Goal: Entertainment & Leisure: Consume media (video, audio)

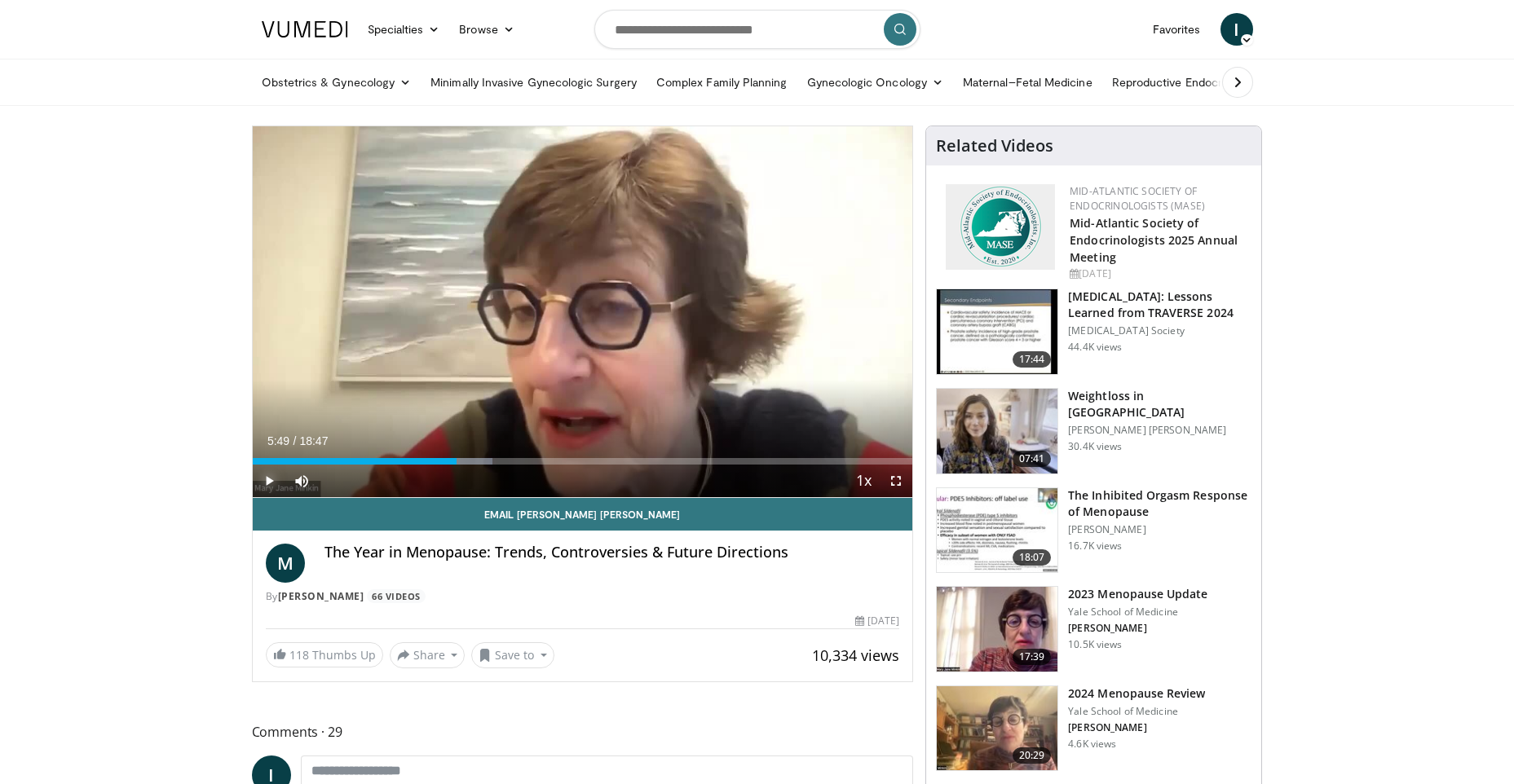
click at [275, 478] on span "Video Player" at bounding box center [268, 480] width 32 height 32
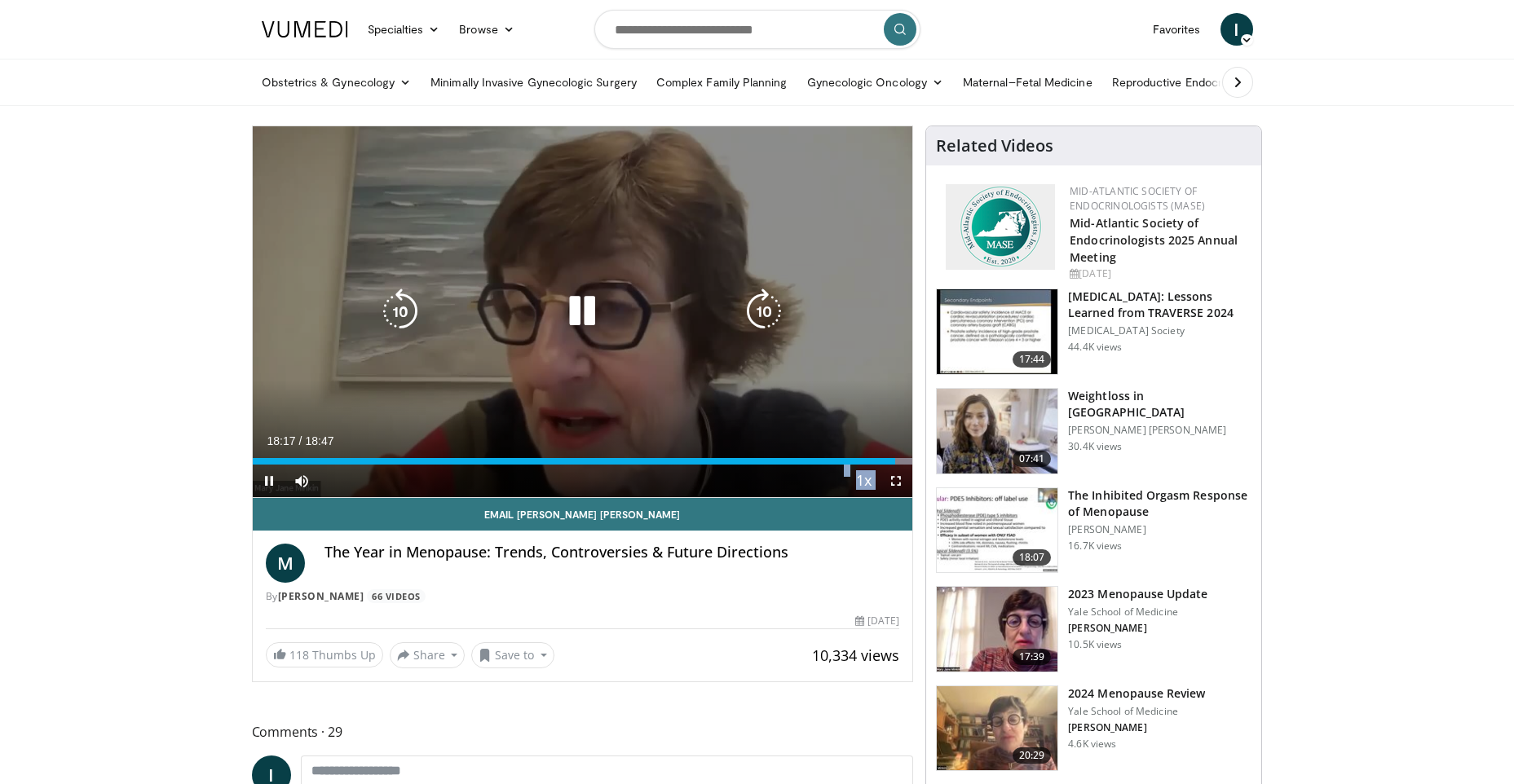
drag, startPoint x: 893, startPoint y: 462, endPoint x: 880, endPoint y: 462, distance: 13.0
click at [880, 462] on video-js "**********" at bounding box center [582, 311] width 661 height 371
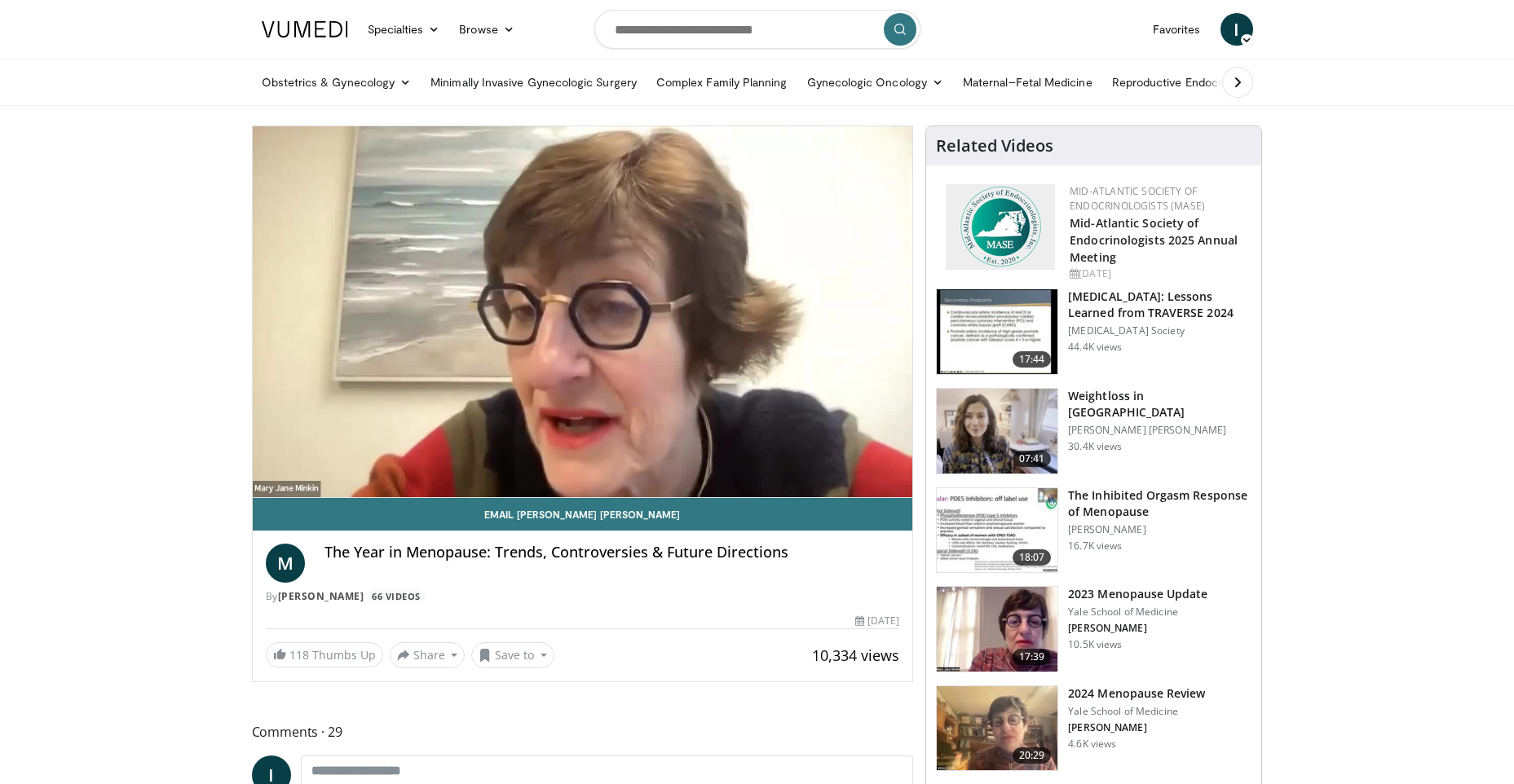
drag, startPoint x: 880, startPoint y: 462, endPoint x: 840, endPoint y: 468, distance: 40.4
click at [839, 466] on div "10 seconds Tap to unmute" at bounding box center [582, 311] width 661 height 371
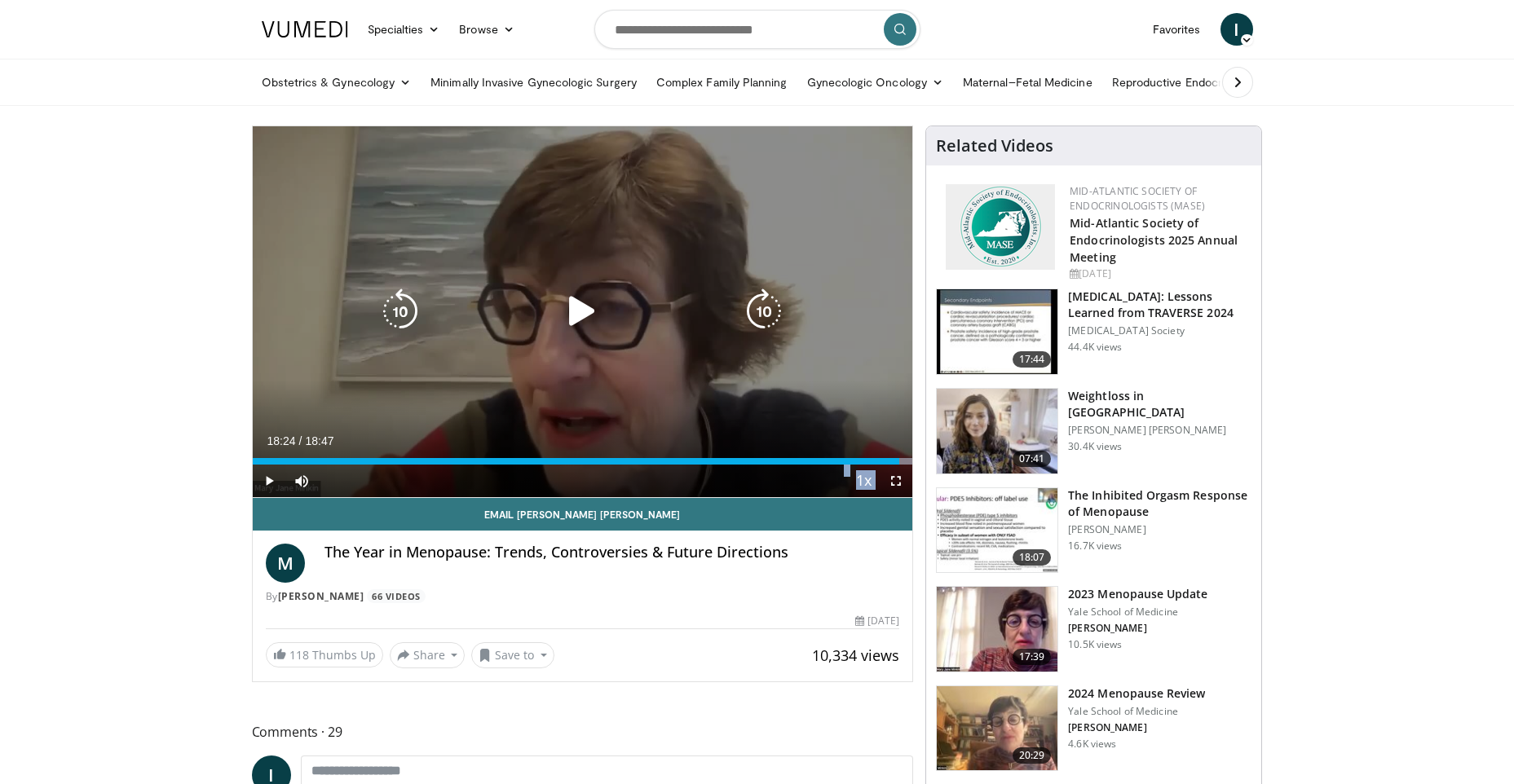
click at [644, 405] on div "10 seconds Tap to unmute" at bounding box center [582, 311] width 661 height 371
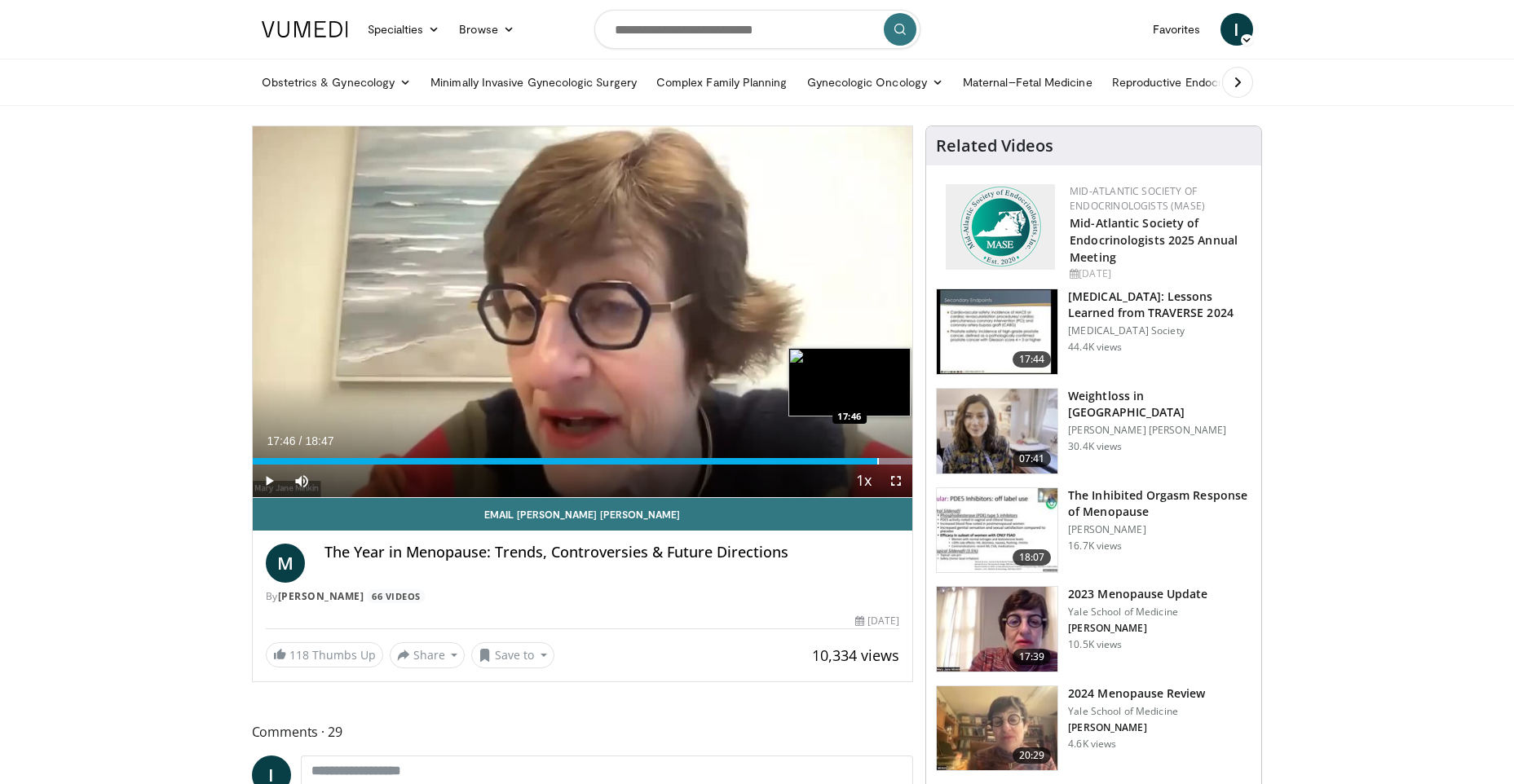
drag, startPoint x: 900, startPoint y: 462, endPoint x: 876, endPoint y: 462, distance: 24.0
click at [877, 462] on div "Progress Bar" at bounding box center [878, 461] width 2 height 6
drag, startPoint x: 880, startPoint y: 463, endPoint x: 862, endPoint y: 463, distance: 18.0
click at [862, 464] on div "Current Time 17:21 / Duration 18:47 Play Skip Backward Skip Forward Mute 100% L…" at bounding box center [582, 480] width 661 height 32
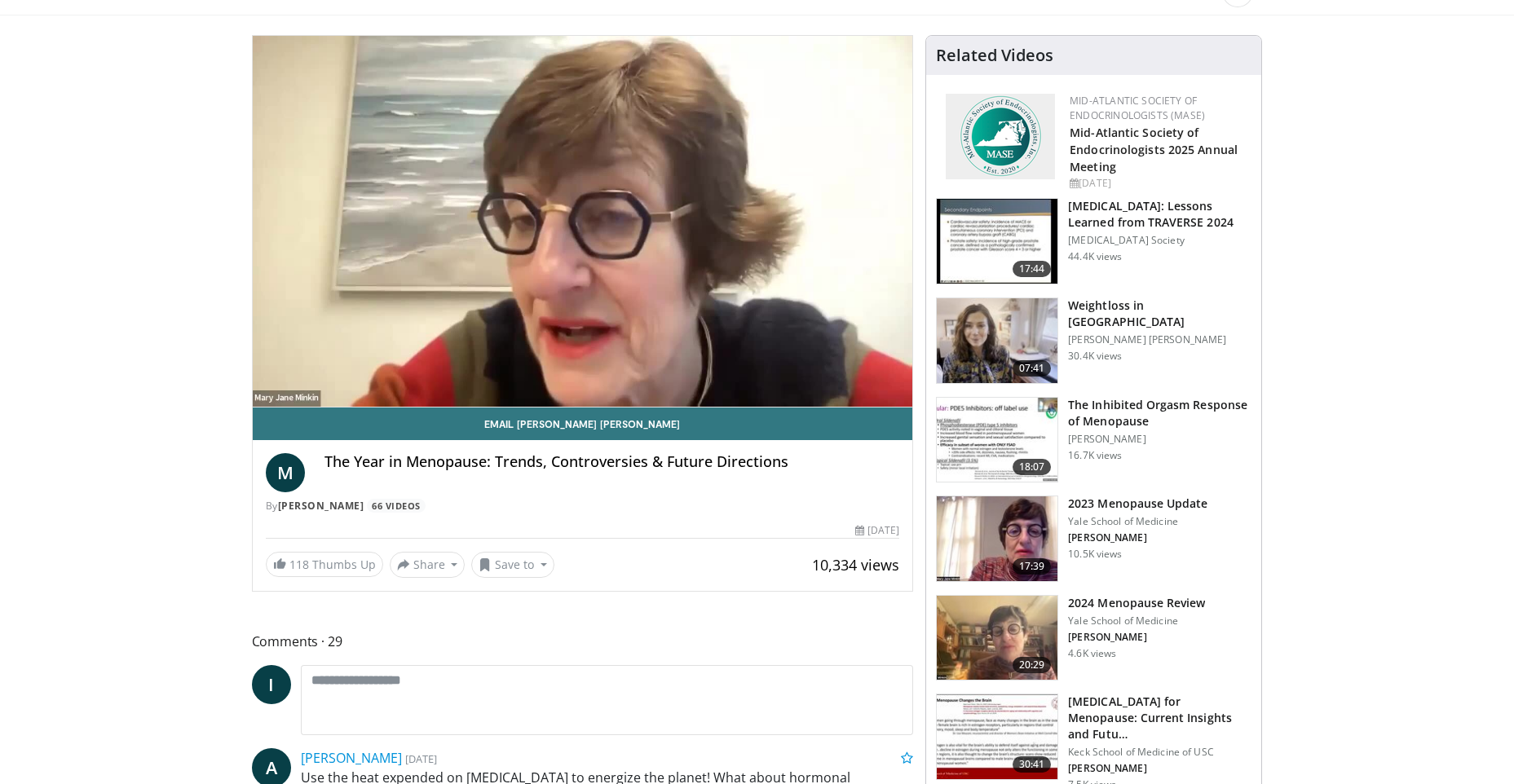
scroll to position [244, 0]
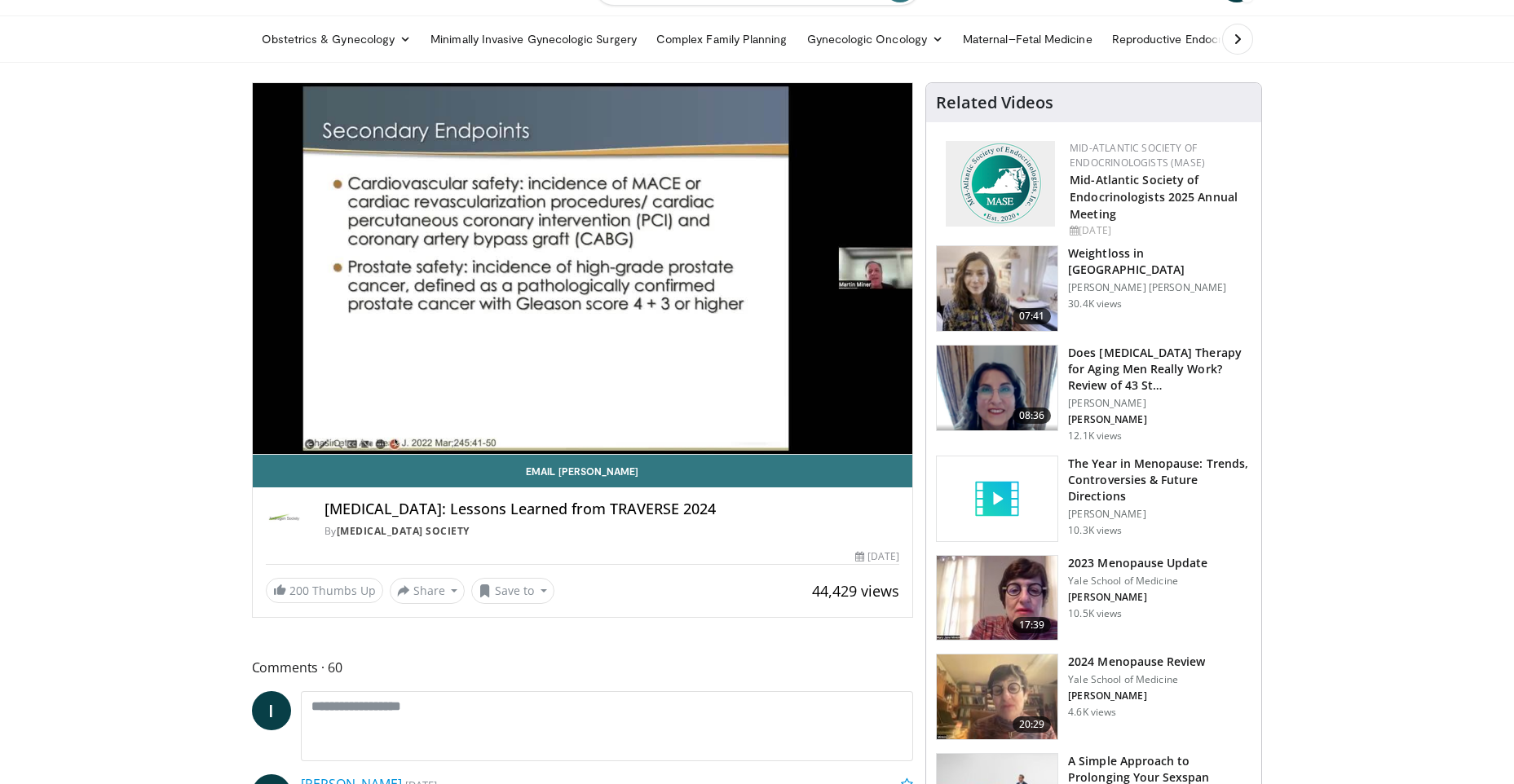
scroll to position [81, 0]
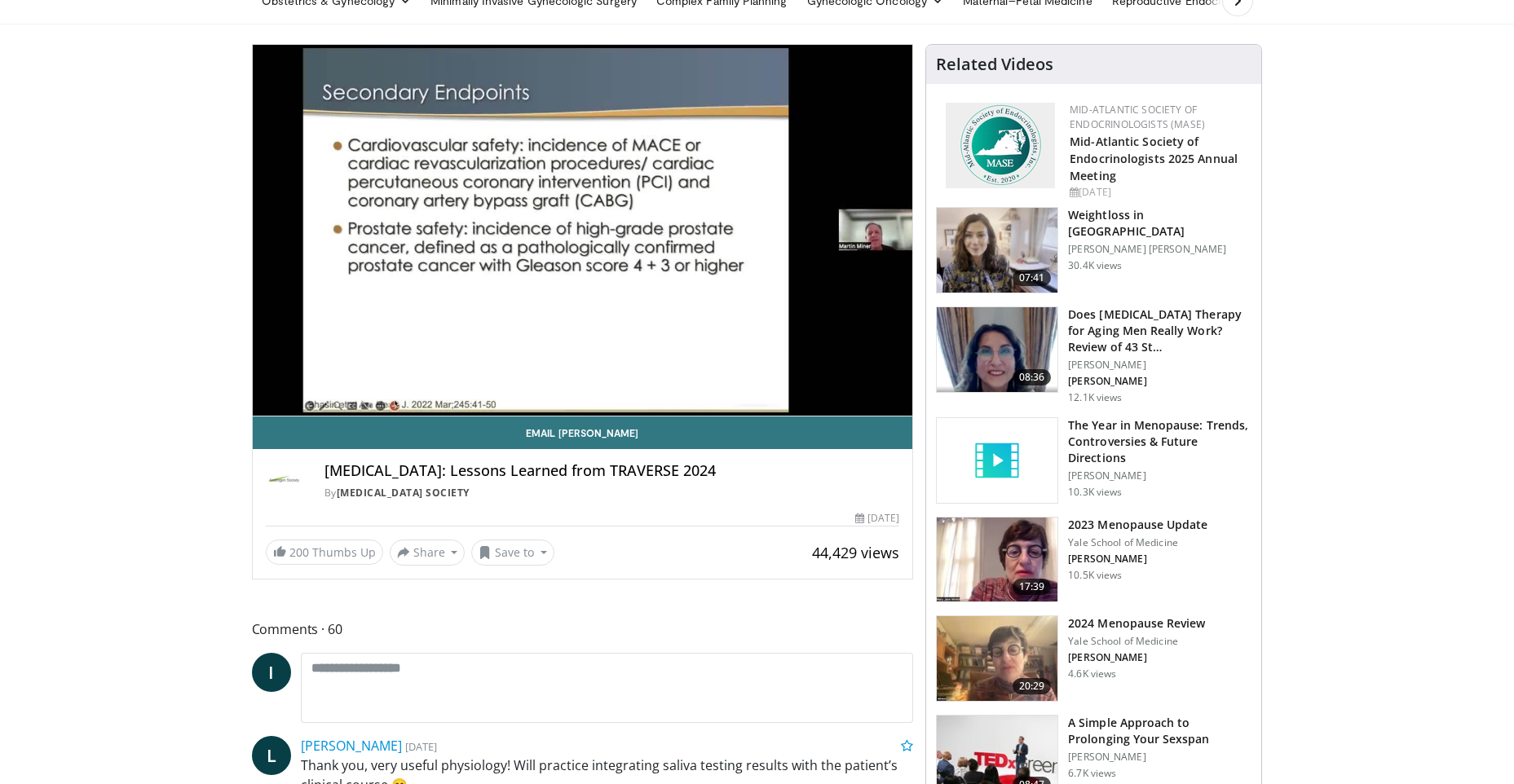
click at [1121, 524] on h3 "2023 Menopause Update" at bounding box center [1137, 525] width 139 height 17
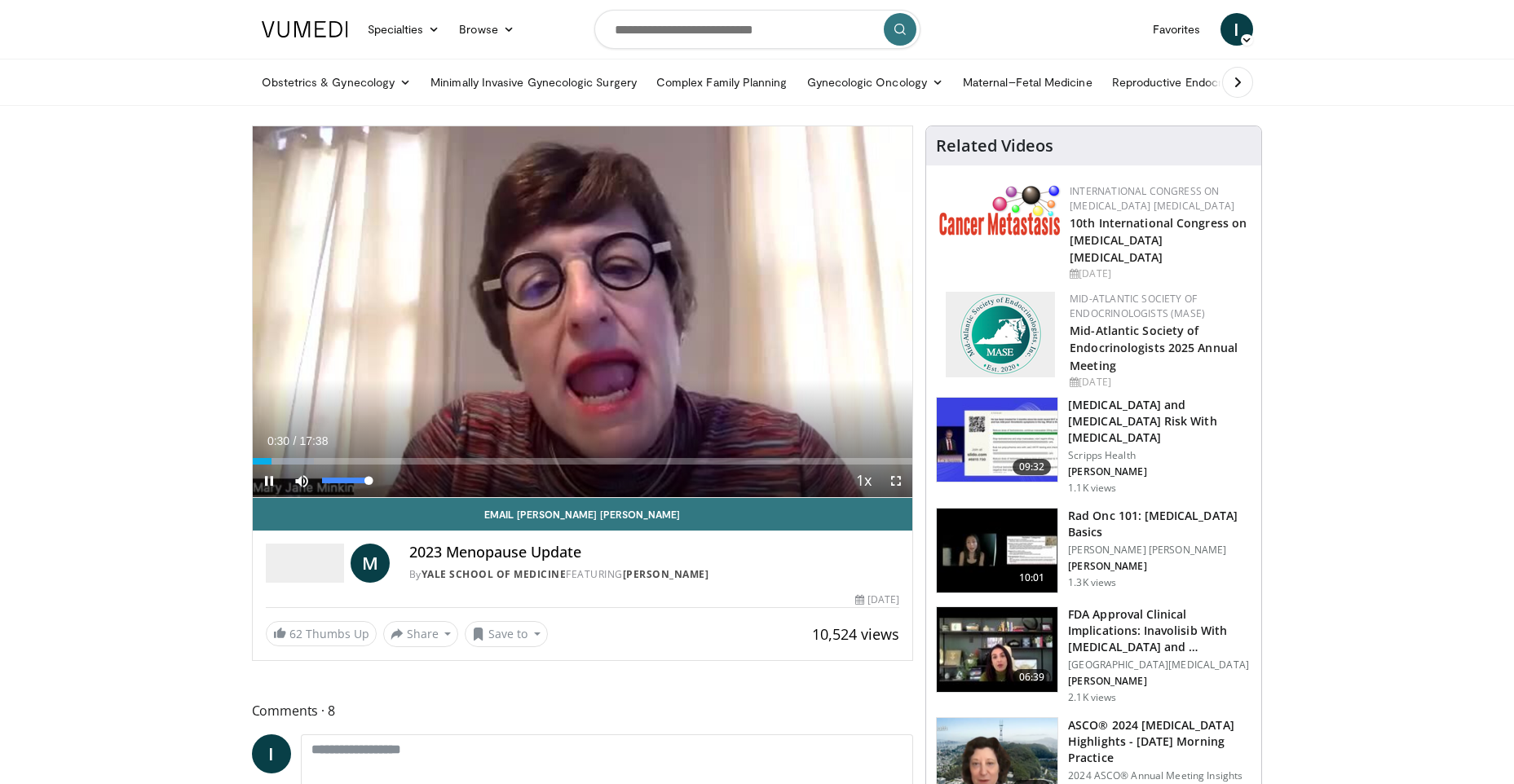
drag, startPoint x: 368, startPoint y: 479, endPoint x: 385, endPoint y: 485, distance: 18.0
click at [385, 485] on div "Mute 100%" at bounding box center [343, 480] width 114 height 32
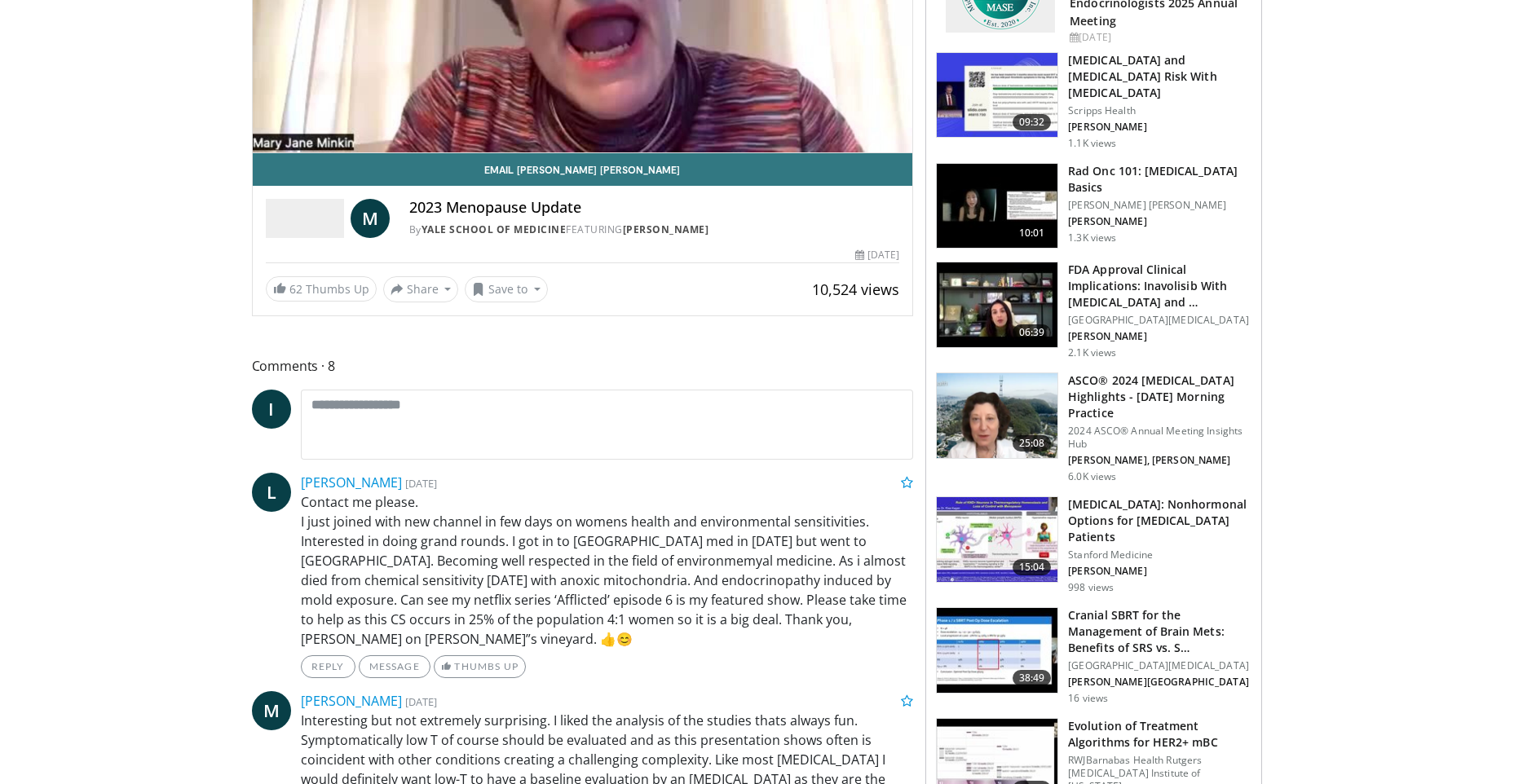
scroll to position [407, 0]
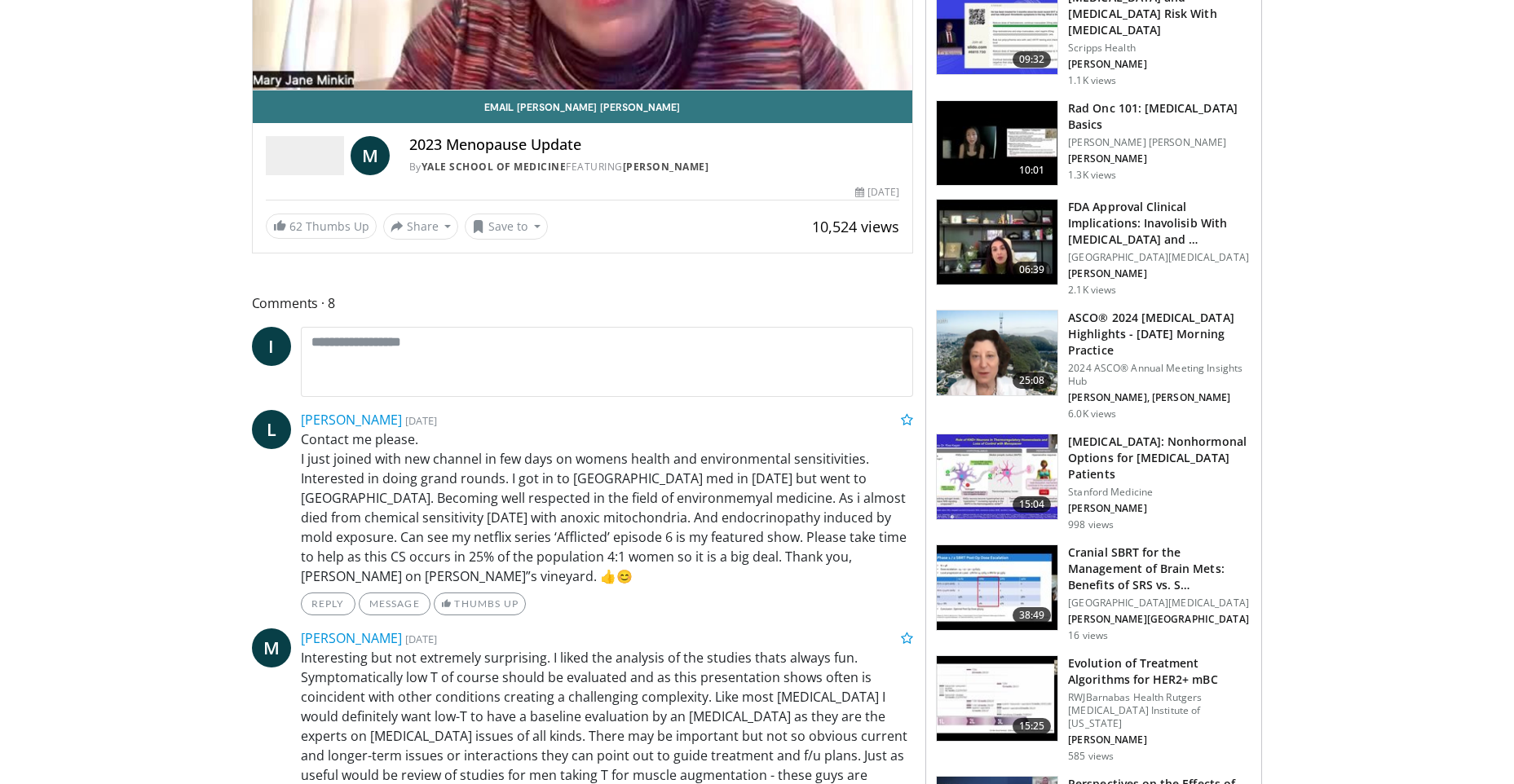
click at [1094, 448] on h3 "Hot Flashes: Nonhormonal Options for Cancer Patients" at bounding box center [1159, 458] width 183 height 49
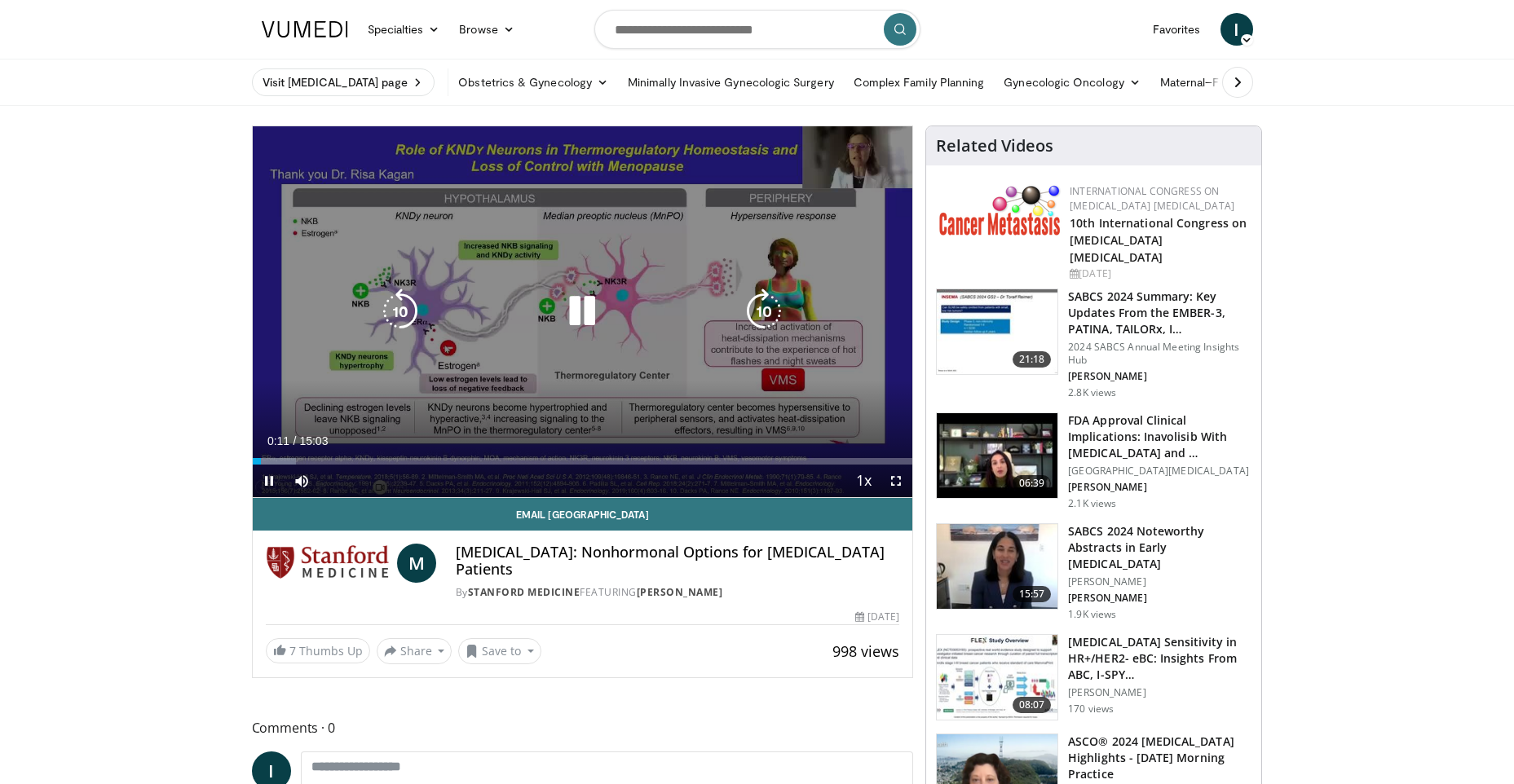
click at [576, 310] on icon "Video Player" at bounding box center [582, 311] width 46 height 46
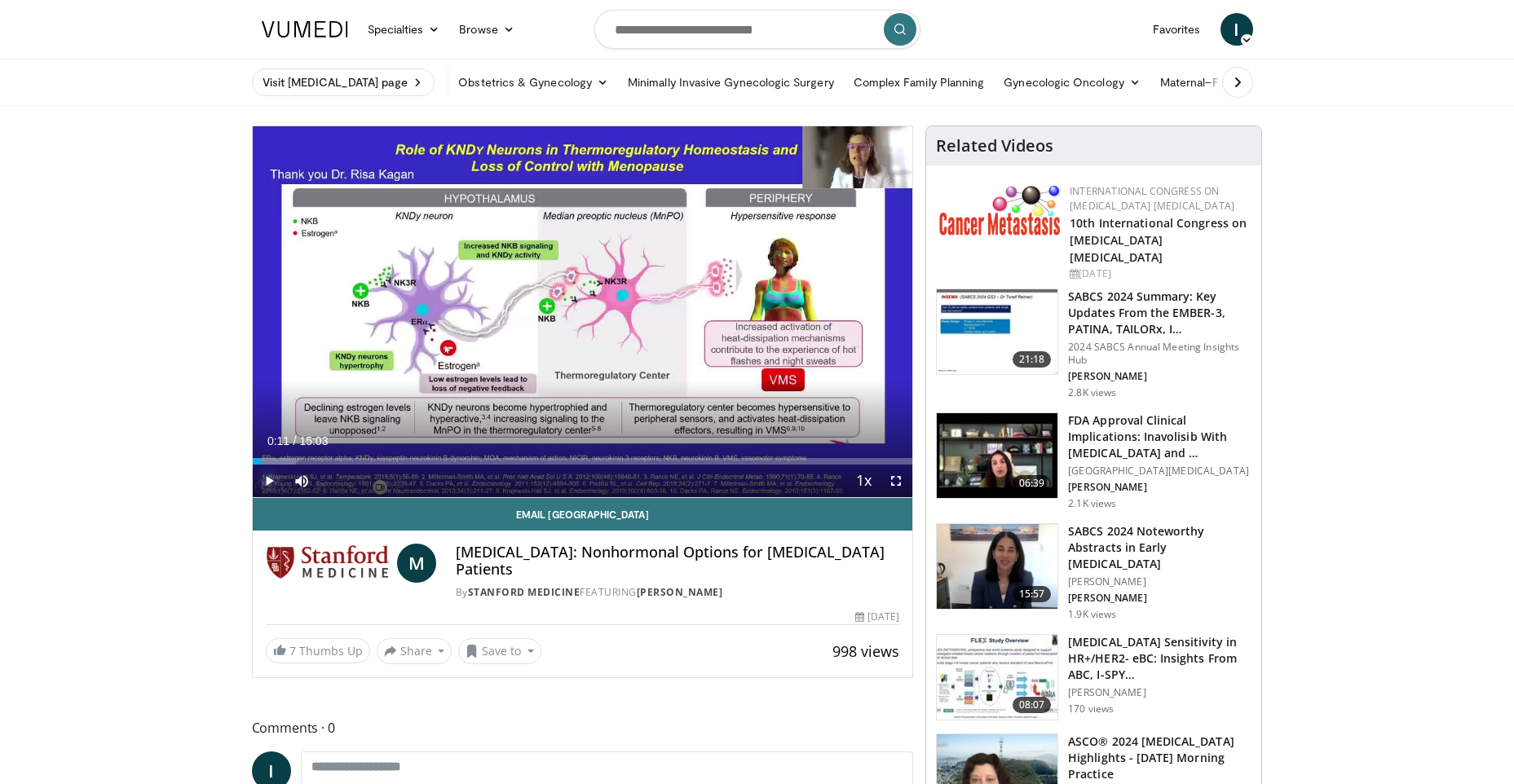
click at [264, 479] on span "Video Player" at bounding box center [268, 480] width 32 height 32
drag, startPoint x: 673, startPoint y: 462, endPoint x: 711, endPoint y: 470, distance: 38.8
click at [711, 470] on div "Current Time 10:29 / Duration 15:03 Play Skip Backward Skip Forward Mute Loaded…" at bounding box center [582, 480] width 661 height 32
drag, startPoint x: 710, startPoint y: 462, endPoint x: 792, endPoint y: 477, distance: 83.4
click at [792, 477] on div "Current Time 12:19 / Duration 15:03 Play Skip Backward Skip Forward Mute Loaded…" at bounding box center [582, 480] width 661 height 32
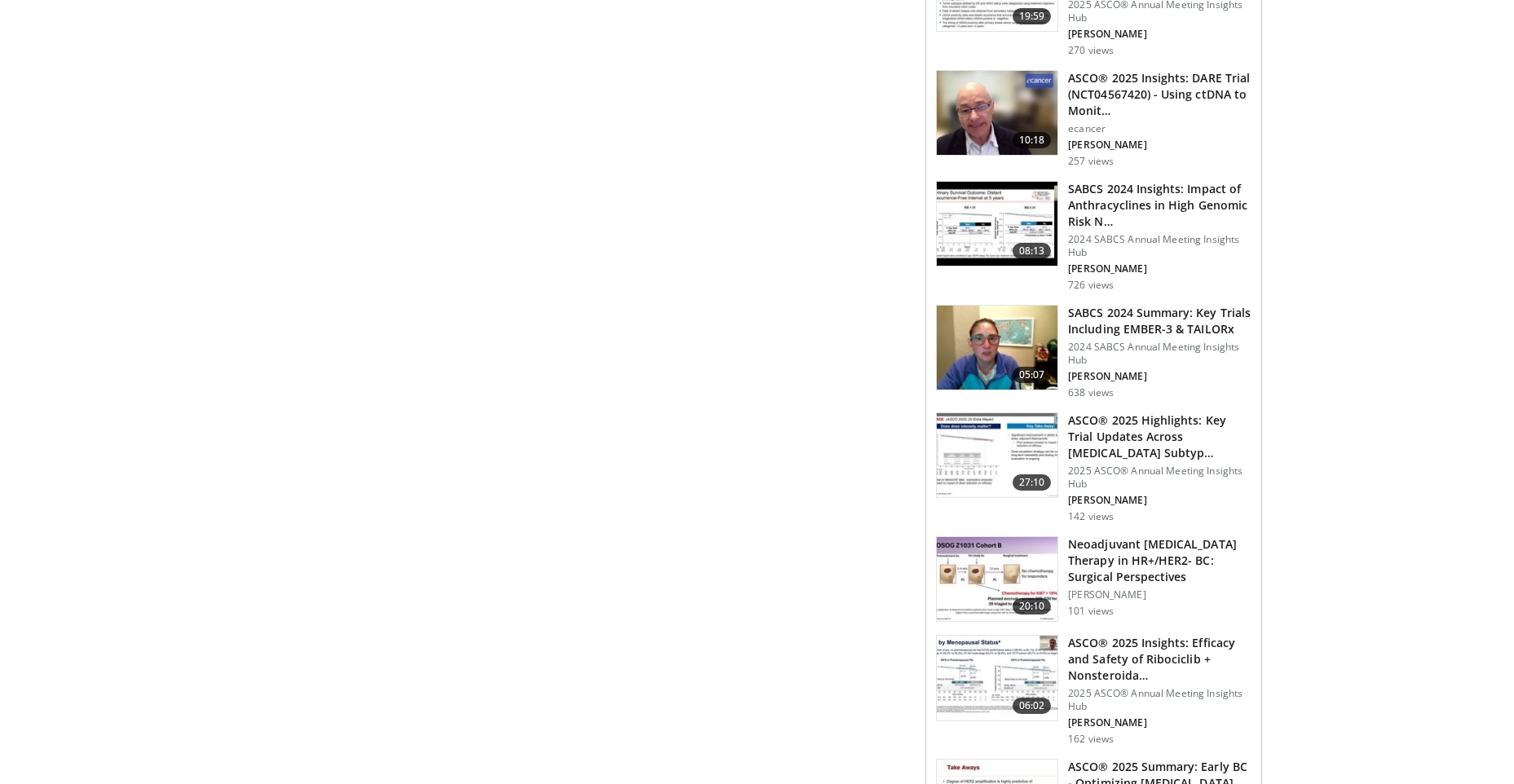
scroll to position [1793, 0]
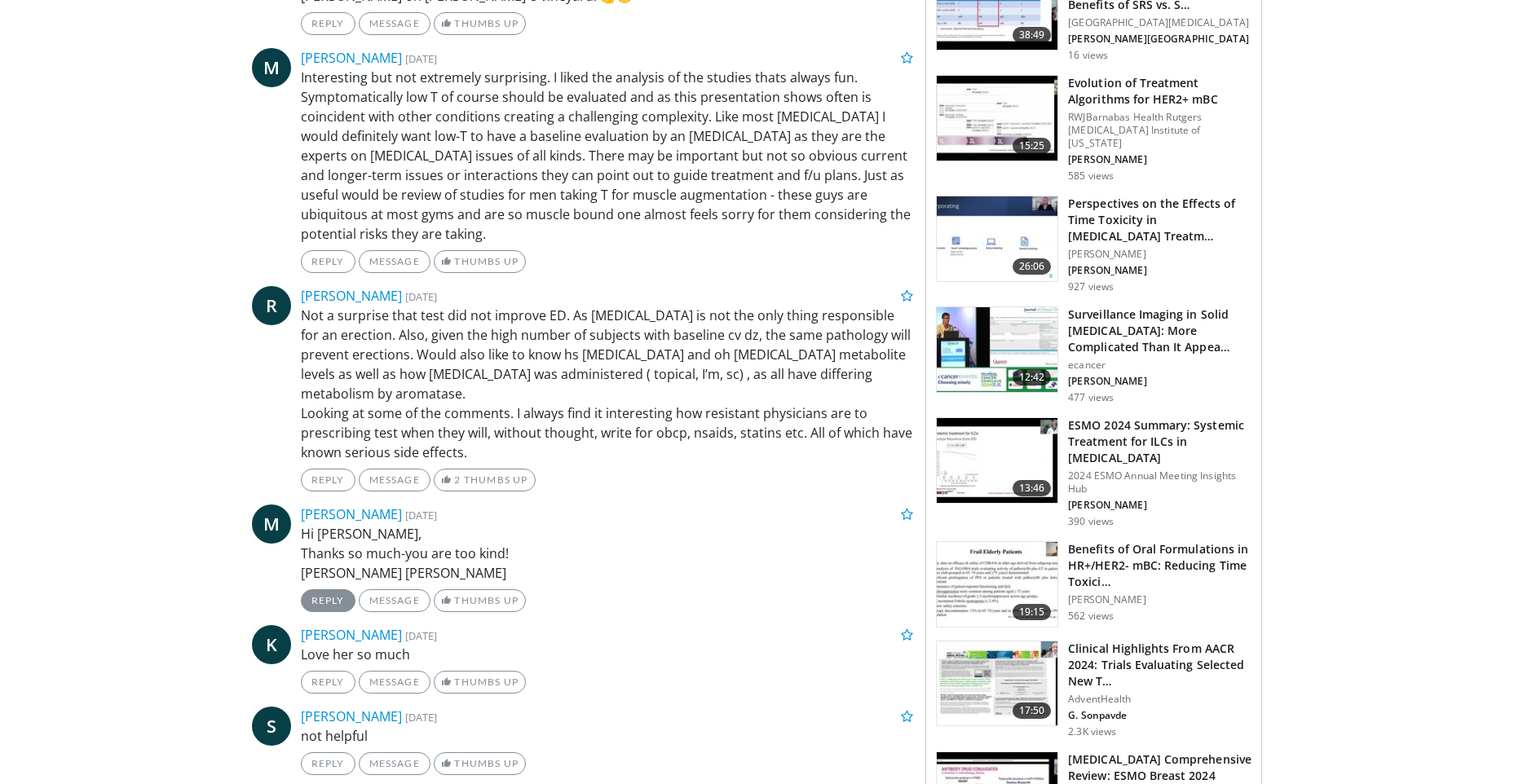
scroll to position [815, 0]
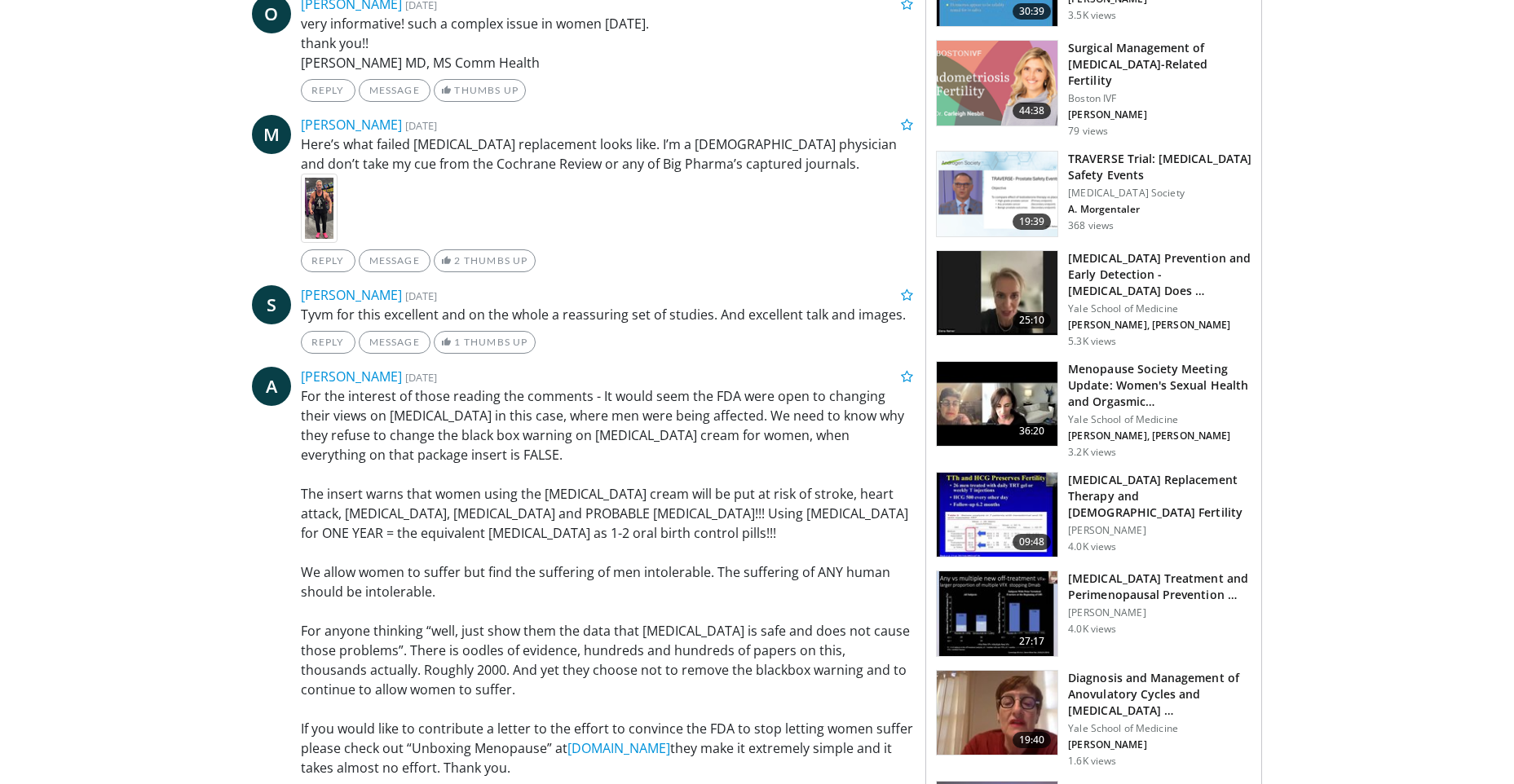
scroll to position [1630, 0]
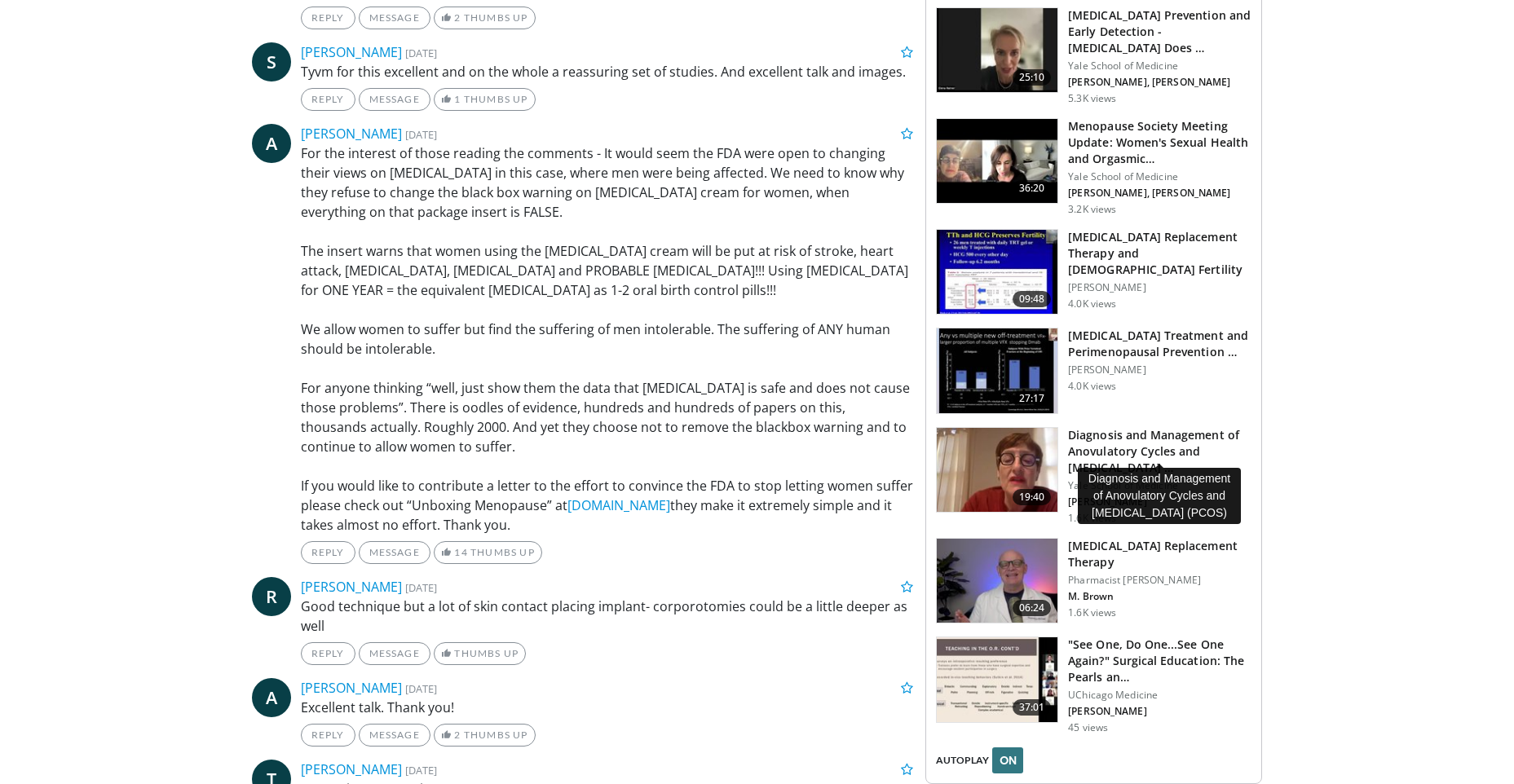
click at [1128, 436] on h3 "Diagnosis and Management of Anovulatory Cycles and Polycystic Ovary …" at bounding box center [1159, 451] width 183 height 49
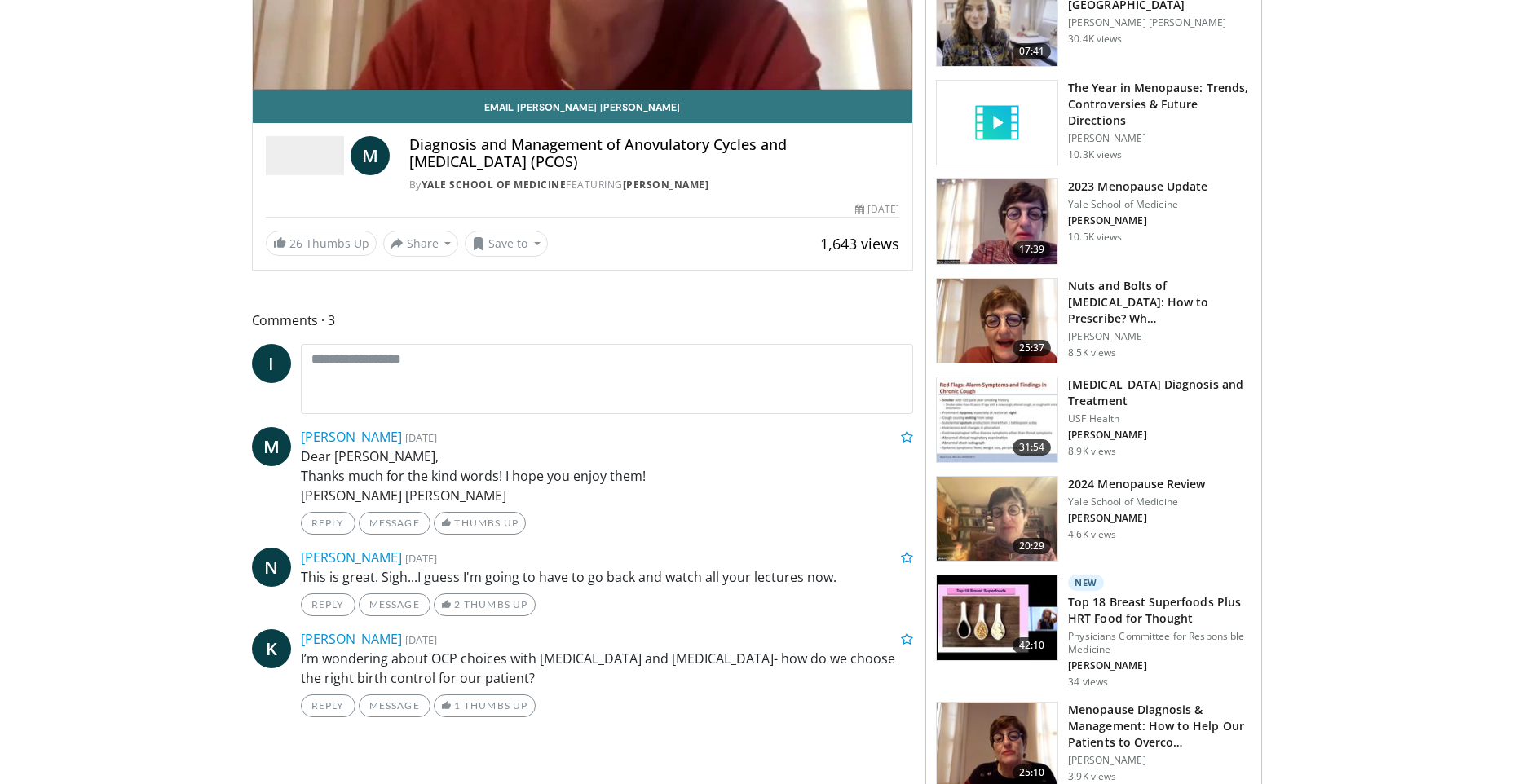
scroll to position [81, 0]
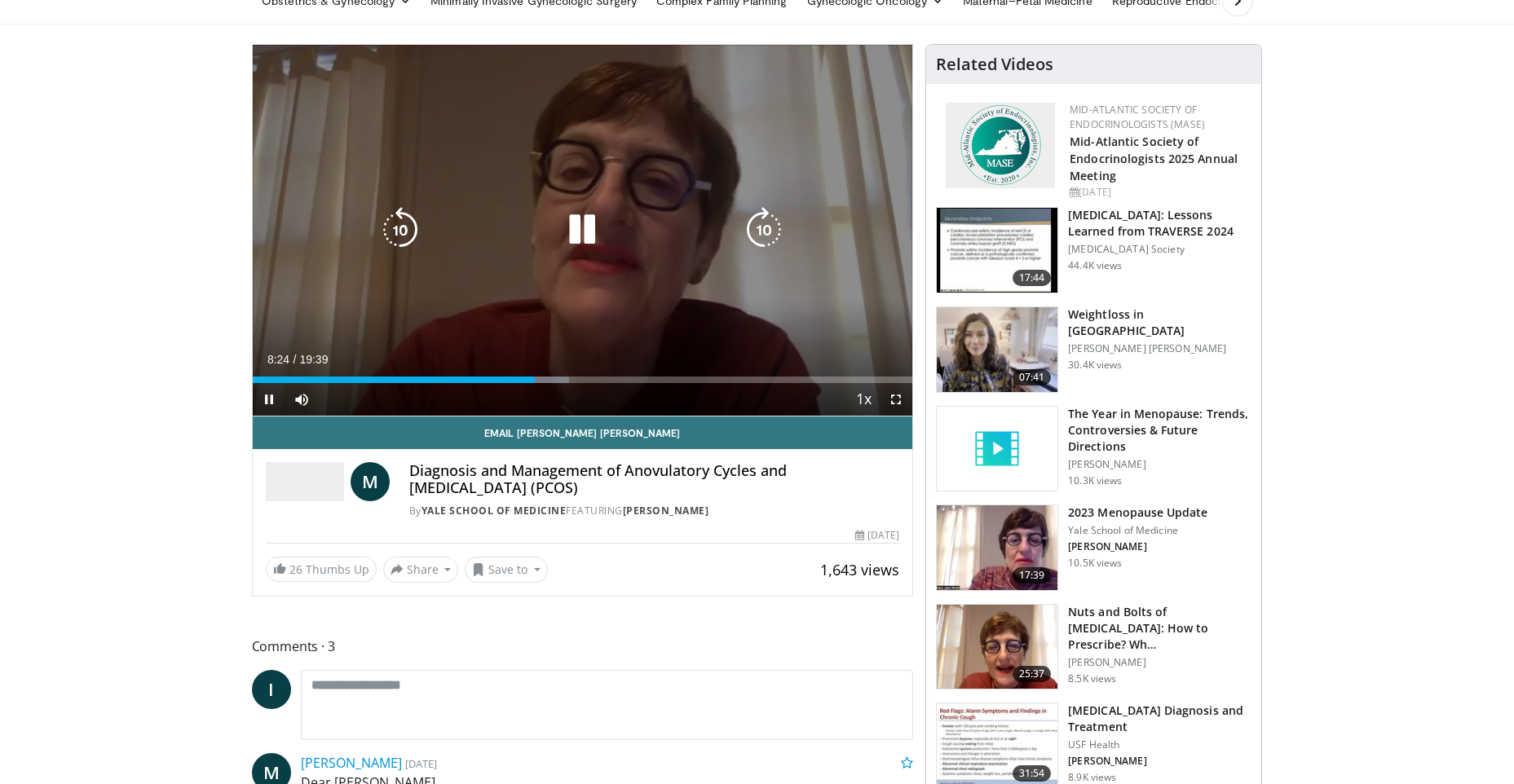
click at [586, 231] on icon "Video Player" at bounding box center [582, 230] width 46 height 46
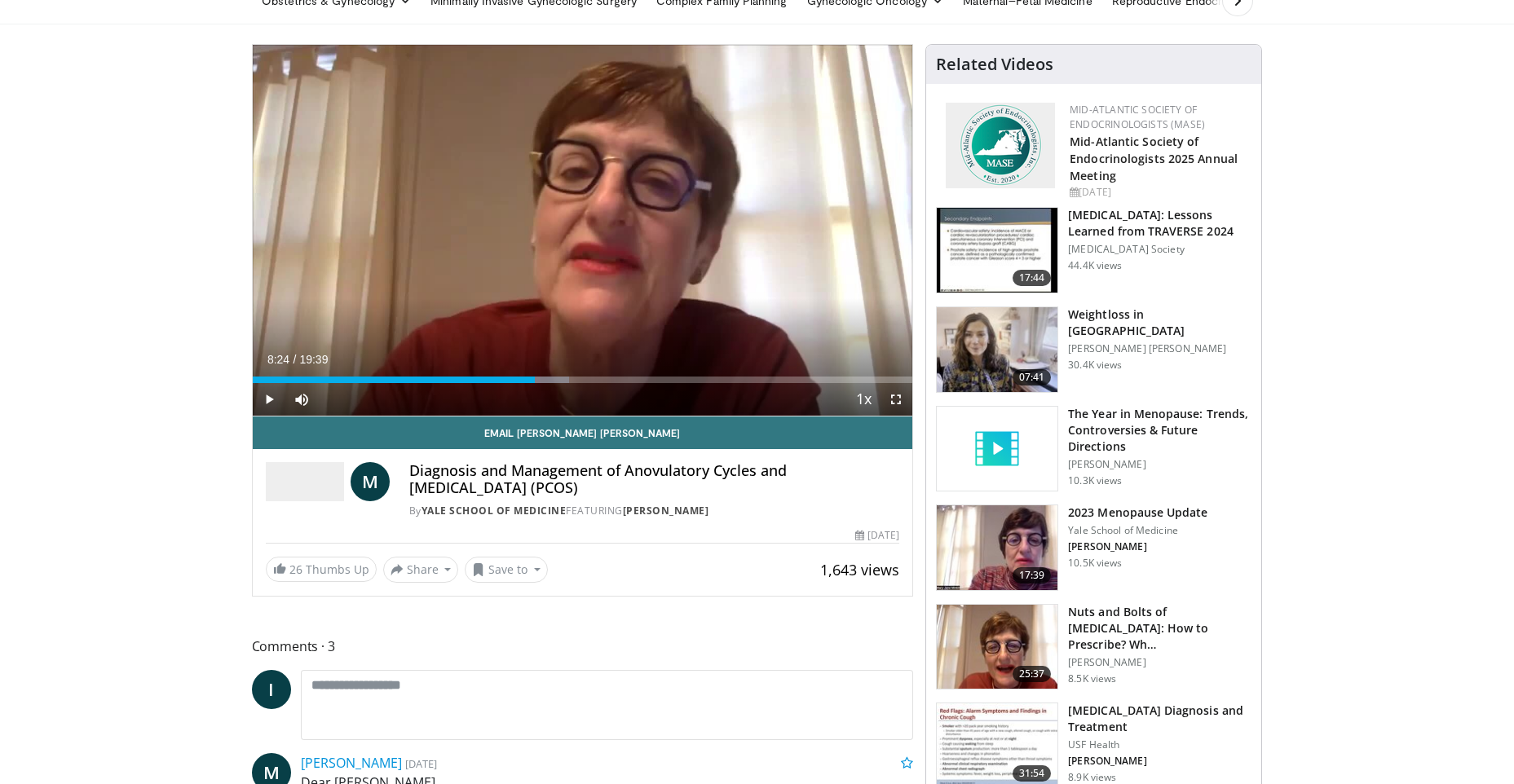
scroll to position [0, 0]
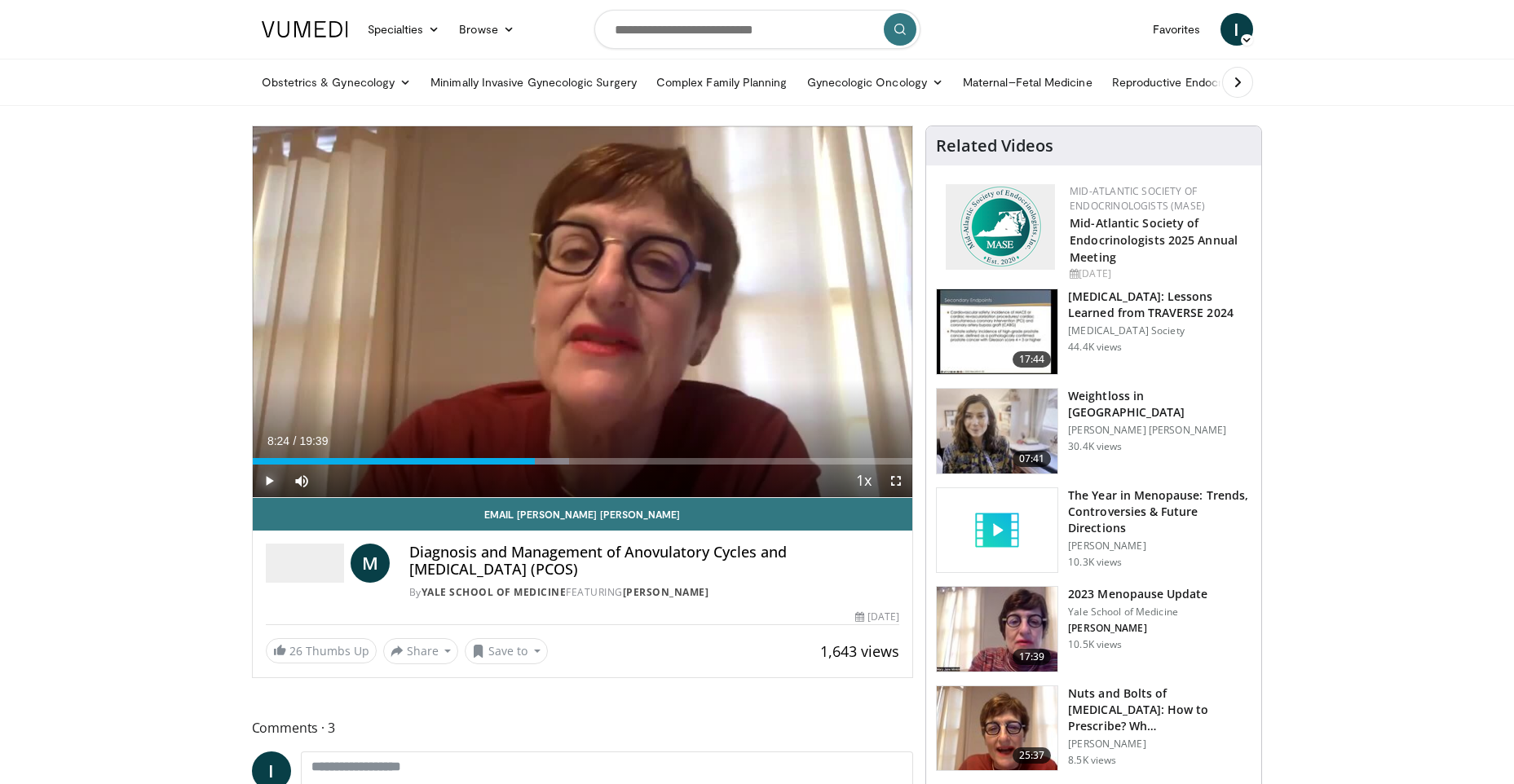
click at [272, 482] on span "Video Player" at bounding box center [268, 480] width 32 height 32
drag, startPoint x: 668, startPoint y: 463, endPoint x: 660, endPoint y: 464, distance: 8.1
click at [660, 464] on div "Current Time 12:08 / Duration 19:39 Play Skip Backward Skip Forward Mute Loaded…" at bounding box center [582, 480] width 661 height 32
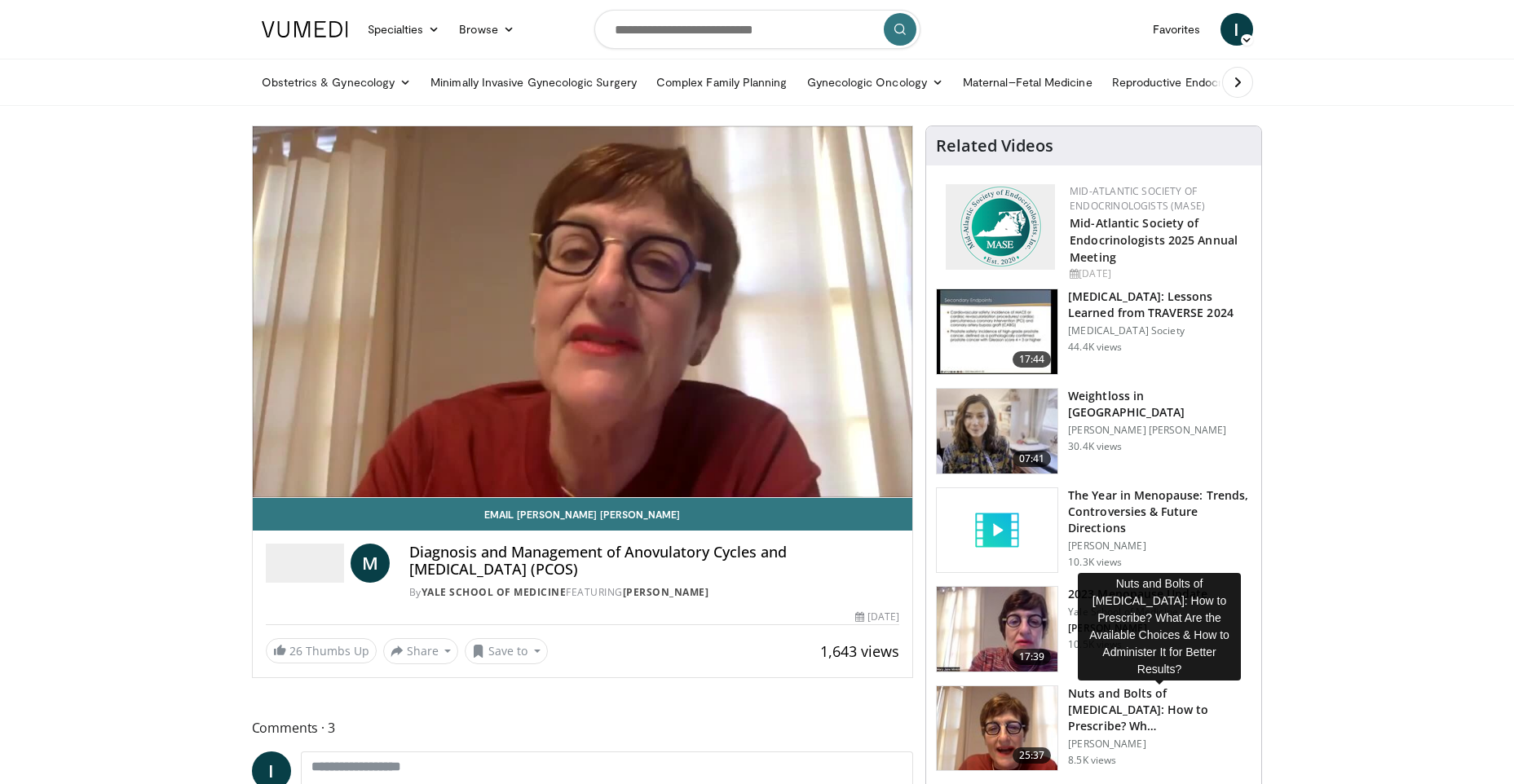
click at [1121, 706] on h3 "Nuts and Bolts of Estrogen Replacement Therapy: How to Prescribe? Wh…" at bounding box center [1159, 709] width 183 height 49
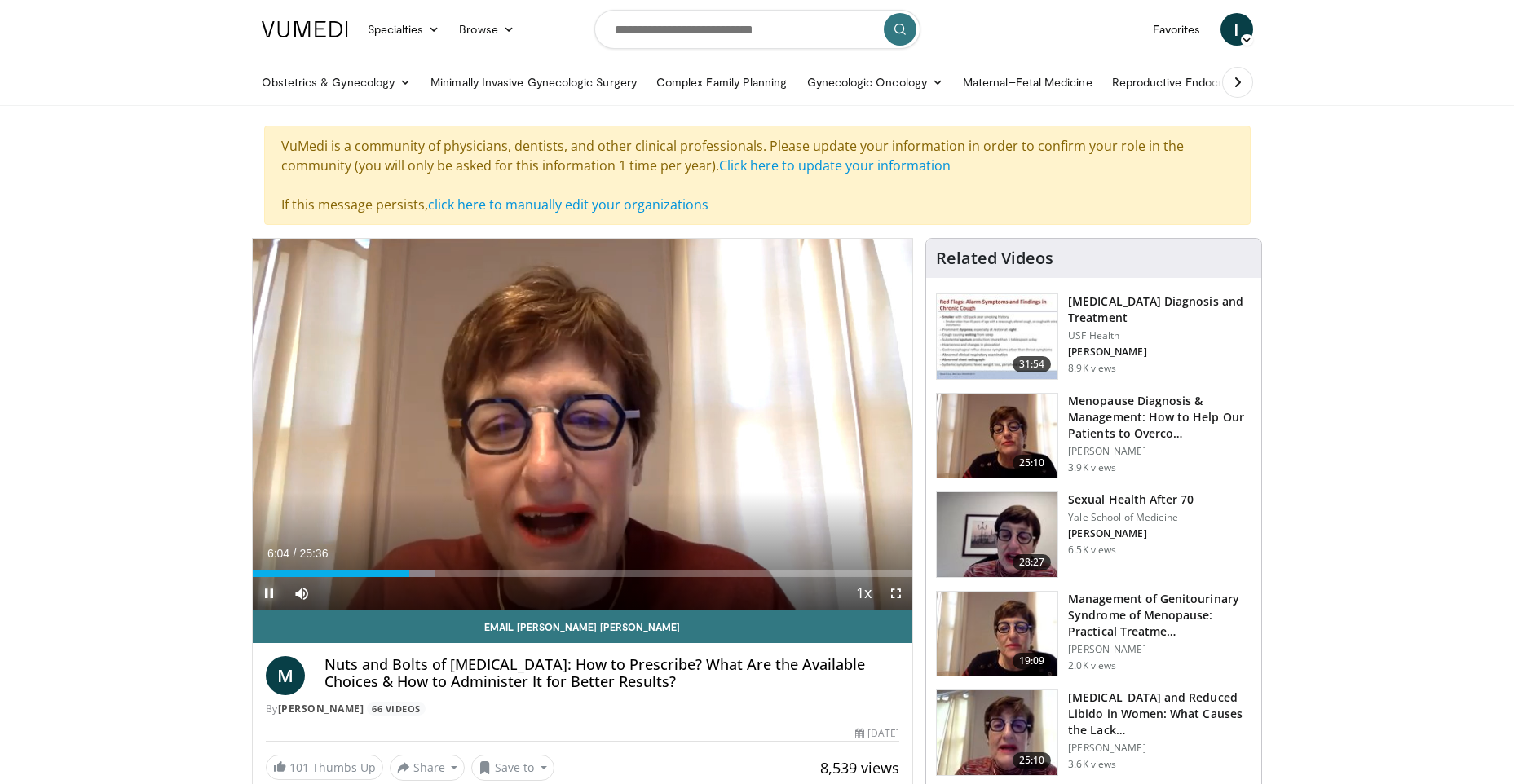
click at [265, 595] on span "Video Player" at bounding box center [268, 592] width 32 height 32
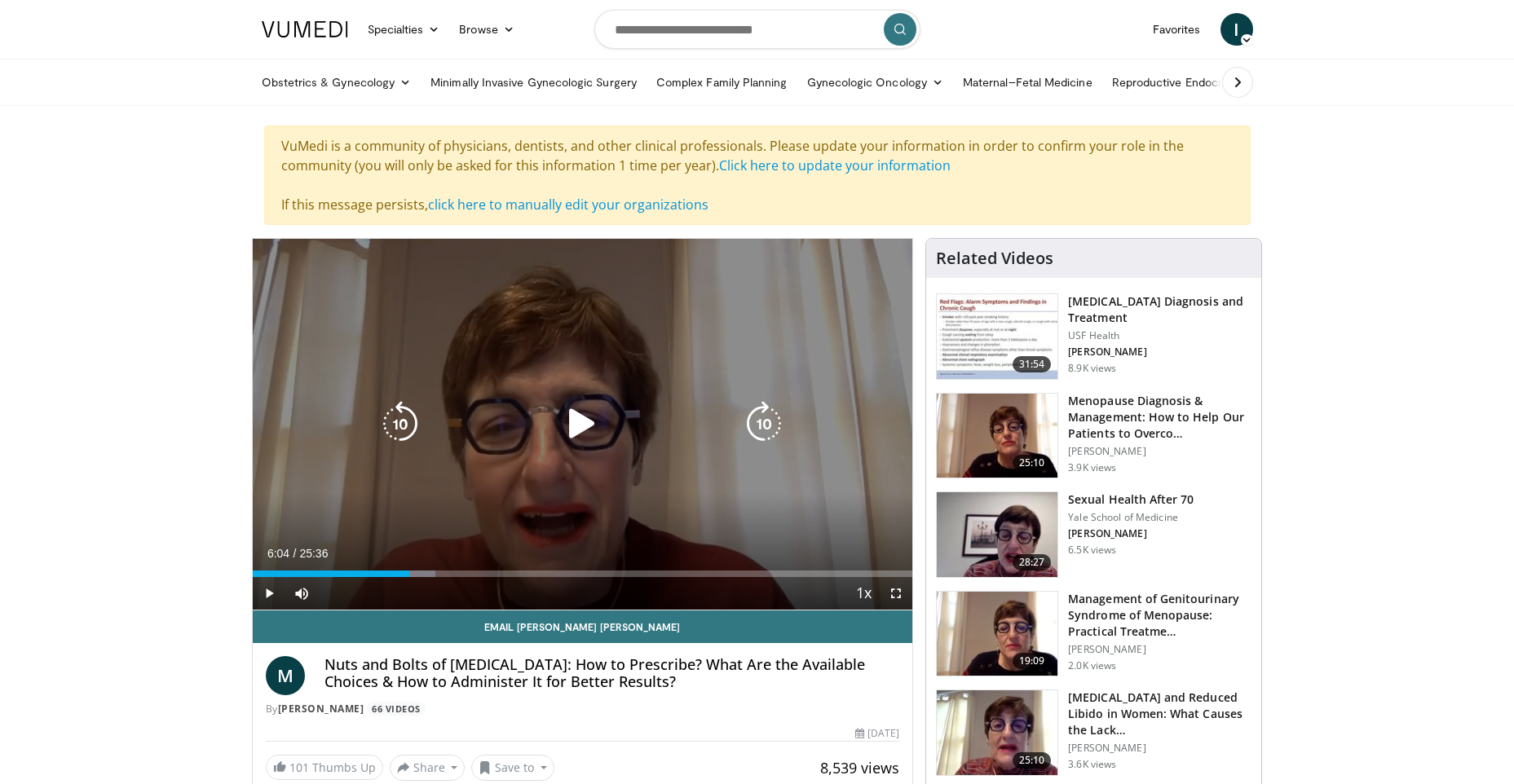
click at [580, 427] on icon "Video Player" at bounding box center [582, 424] width 46 height 46
click at [576, 432] on icon "Video Player" at bounding box center [582, 424] width 46 height 46
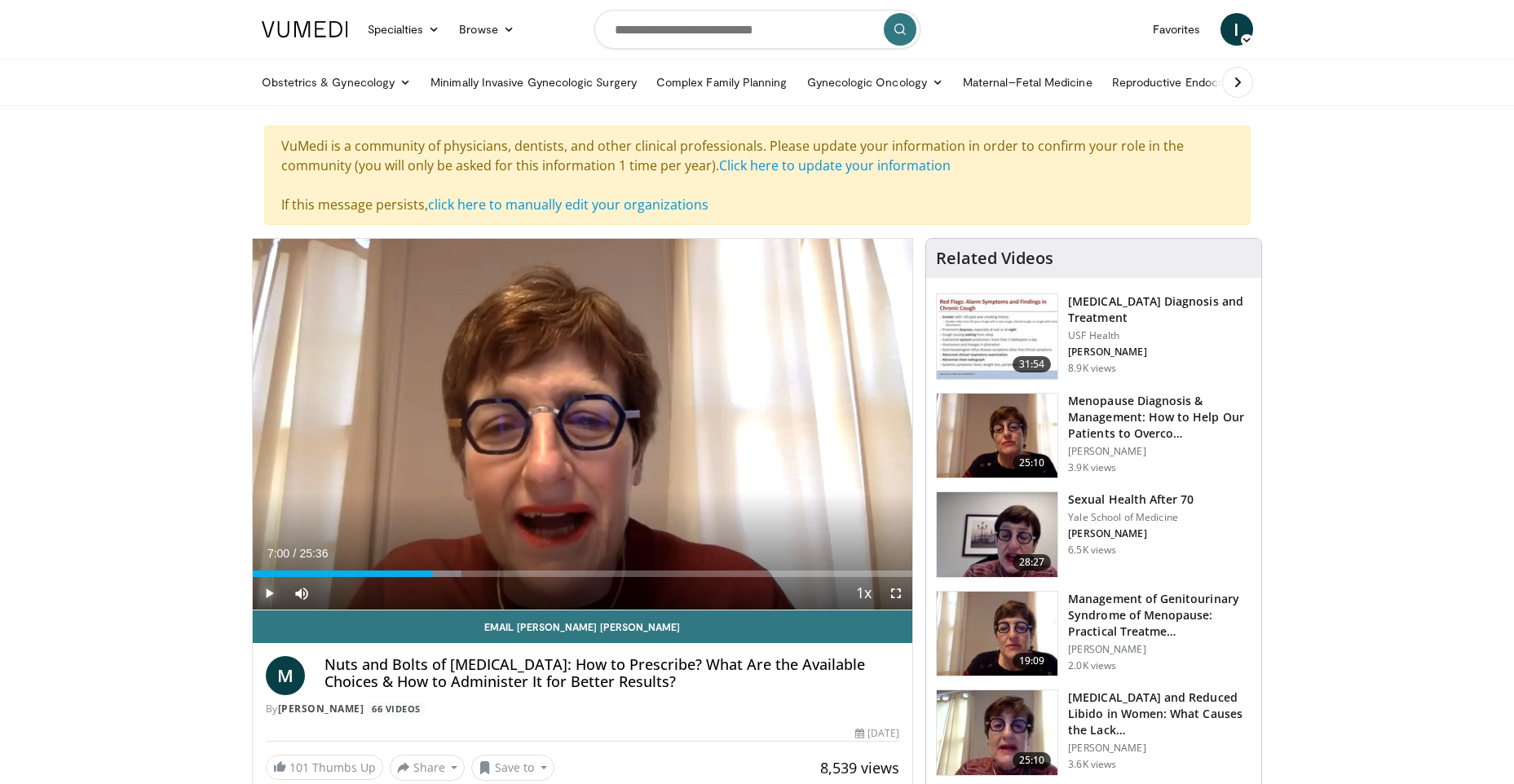
click at [267, 591] on span "Video Player" at bounding box center [268, 592] width 32 height 32
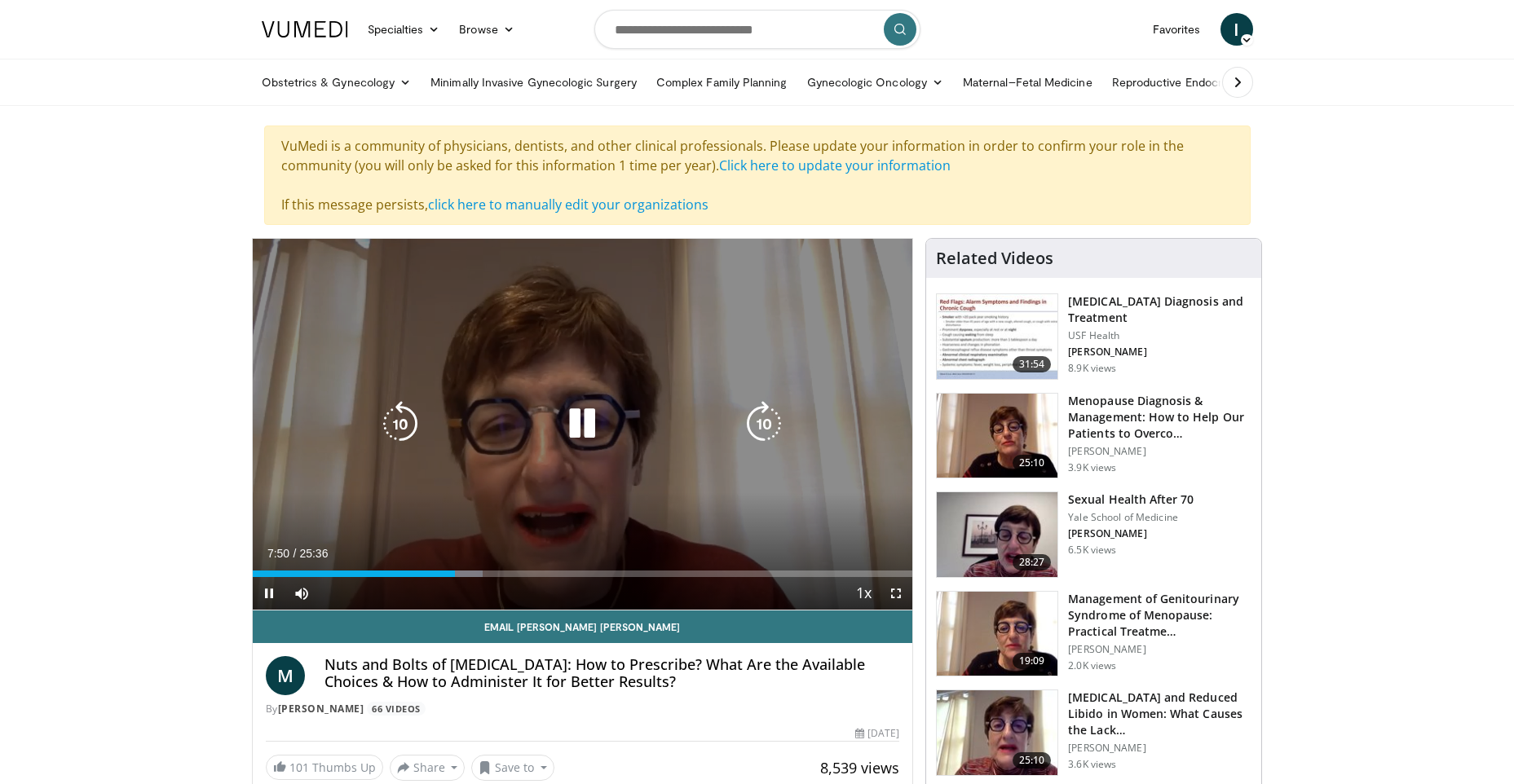
click at [580, 429] on icon "Video Player" at bounding box center [582, 424] width 46 height 46
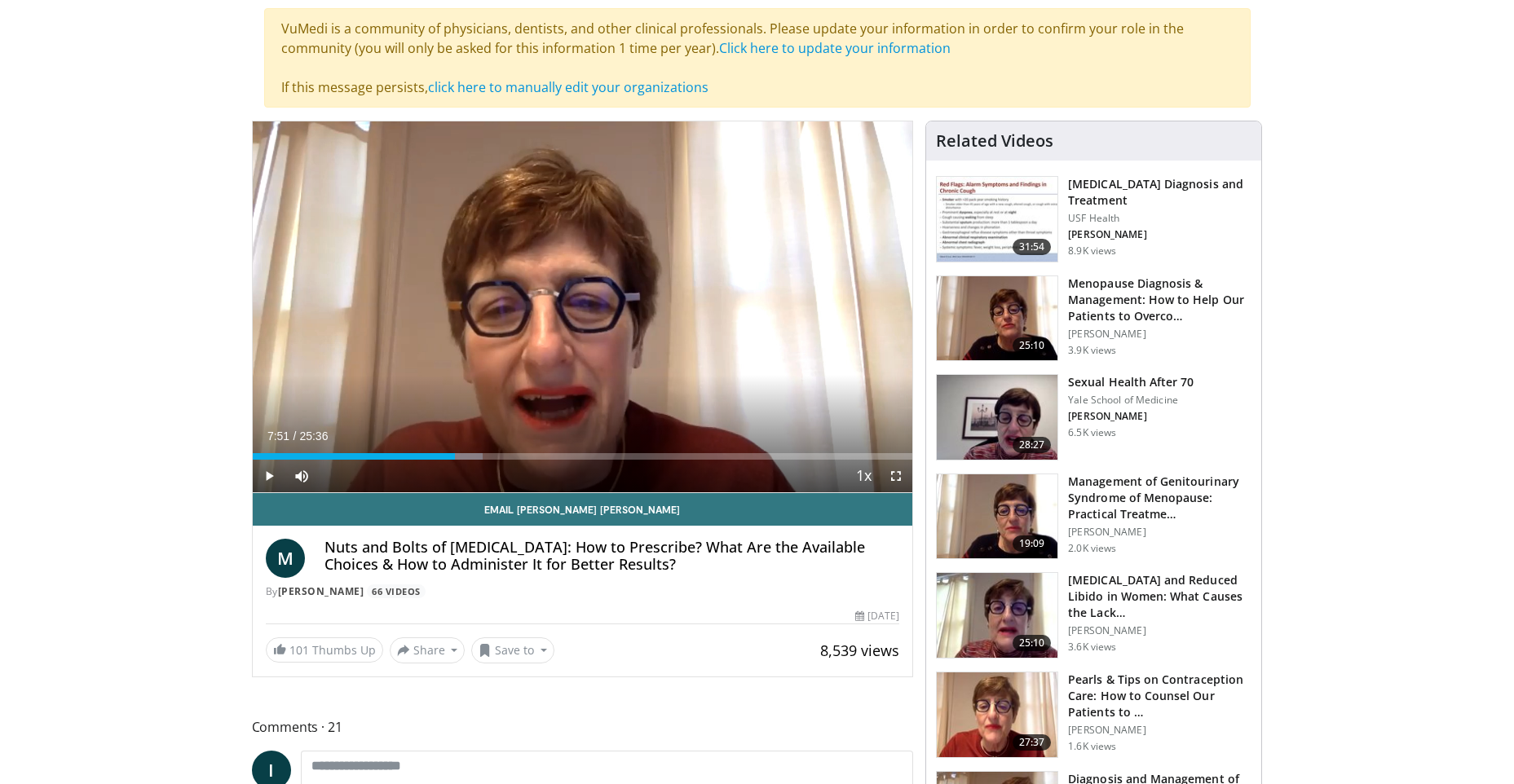
scroll to position [244, 0]
